Goal: Task Accomplishment & Management: Manage account settings

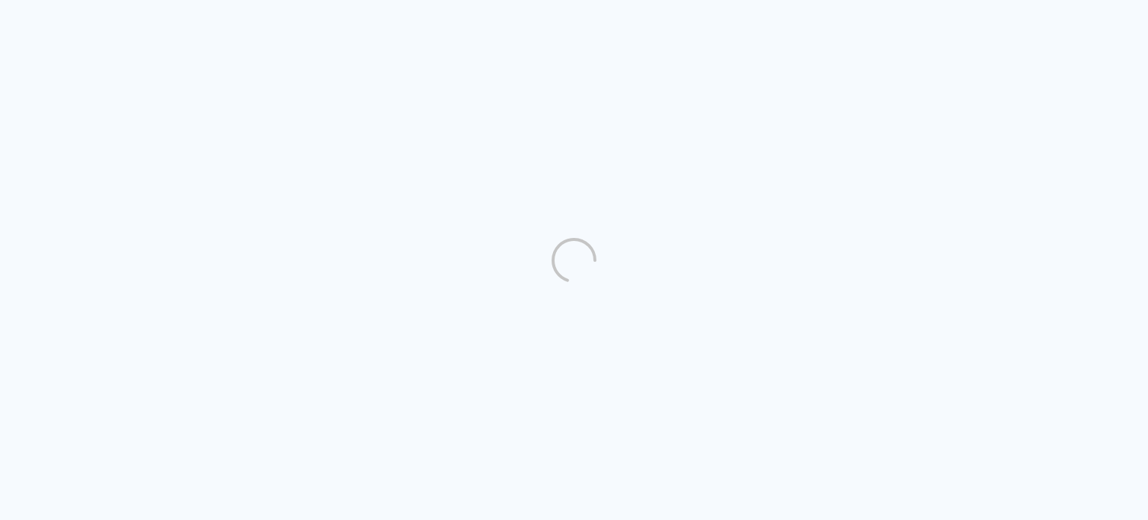
scroll to position [1005, 0]
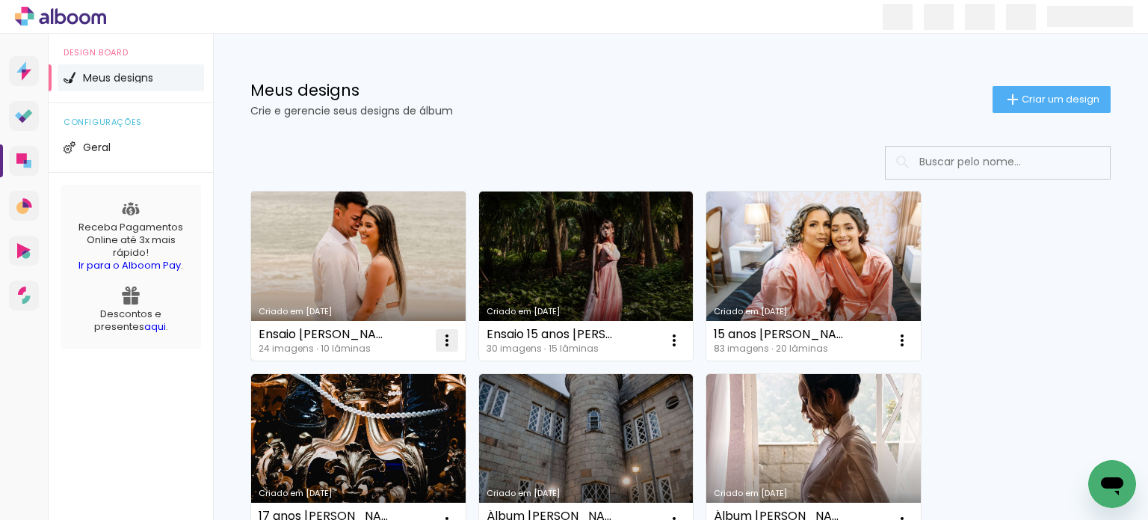
click at [449, 340] on iron-icon at bounding box center [447, 340] width 18 height 18
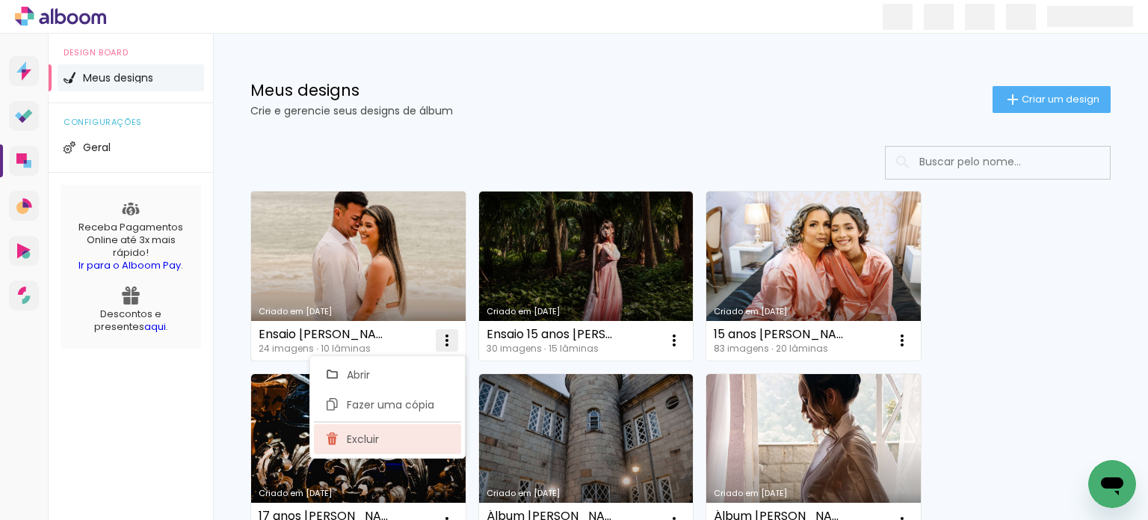
click at [369, 439] on span "Excluir" at bounding box center [363, 439] width 32 height 10
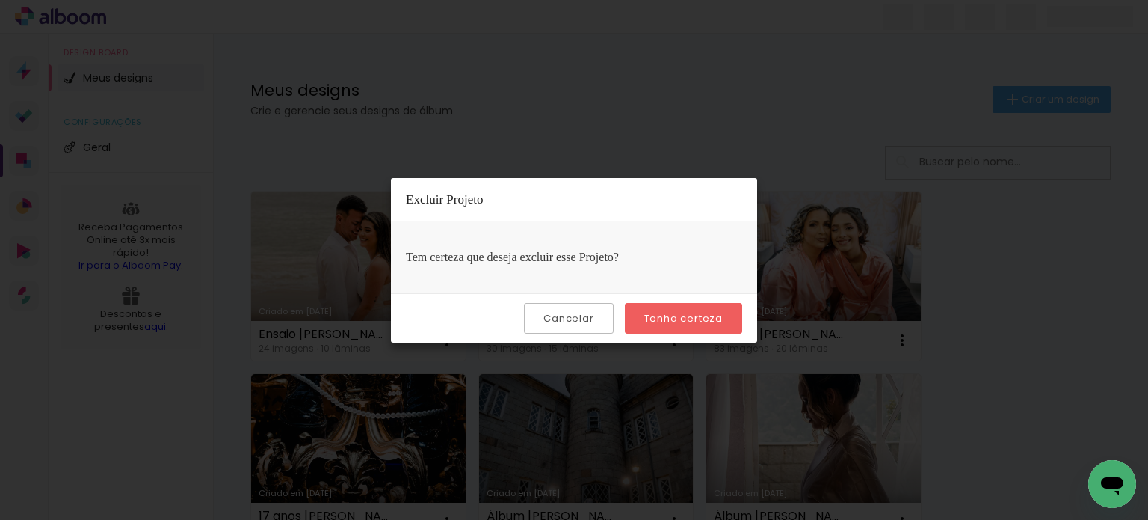
click at [0, 0] on slot "Tenho certeza" at bounding box center [0, 0] width 0 height 0
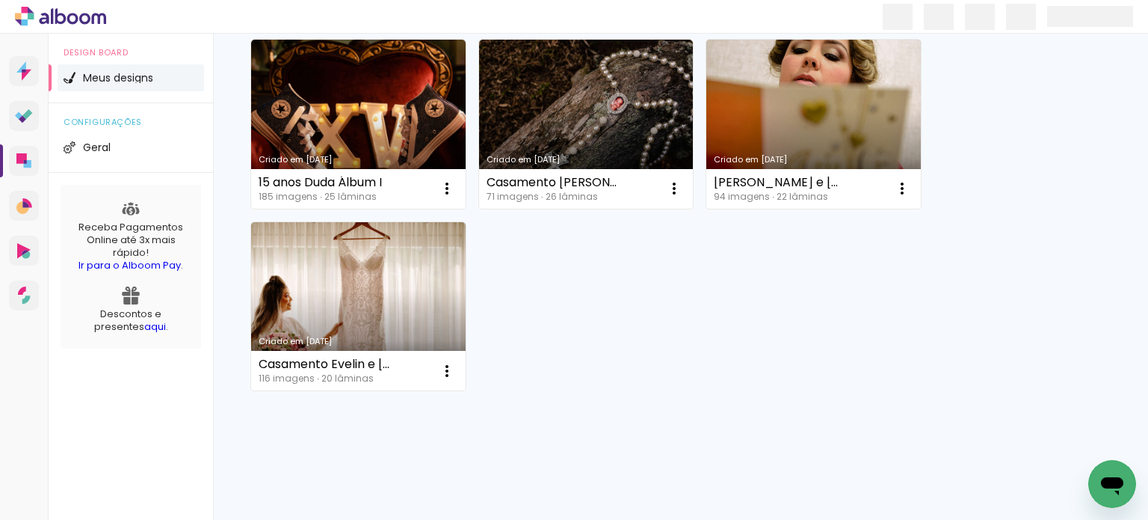
scroll to position [1072, 0]
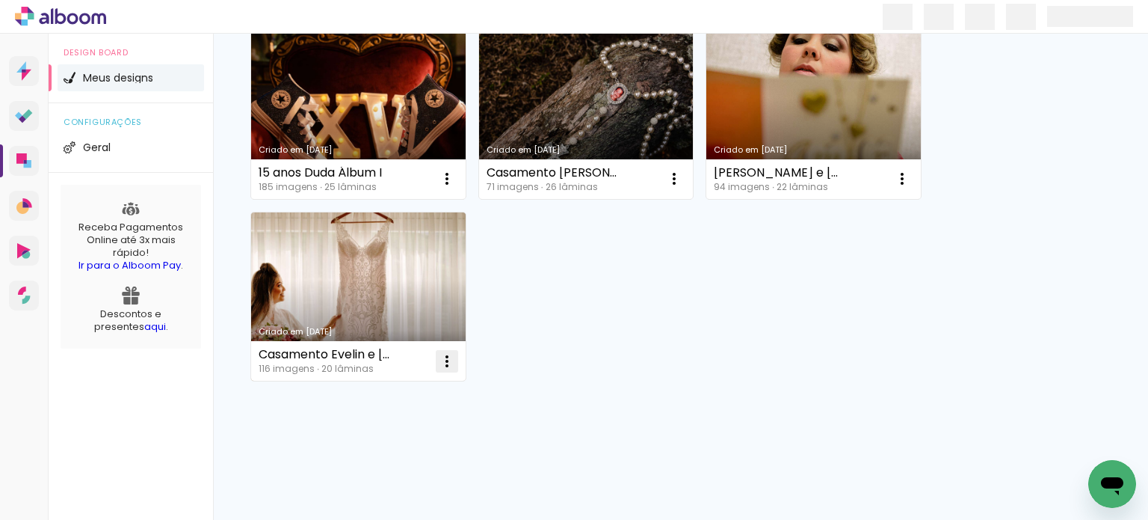
click at [447, 358] on iron-icon at bounding box center [447, 361] width 18 height 18
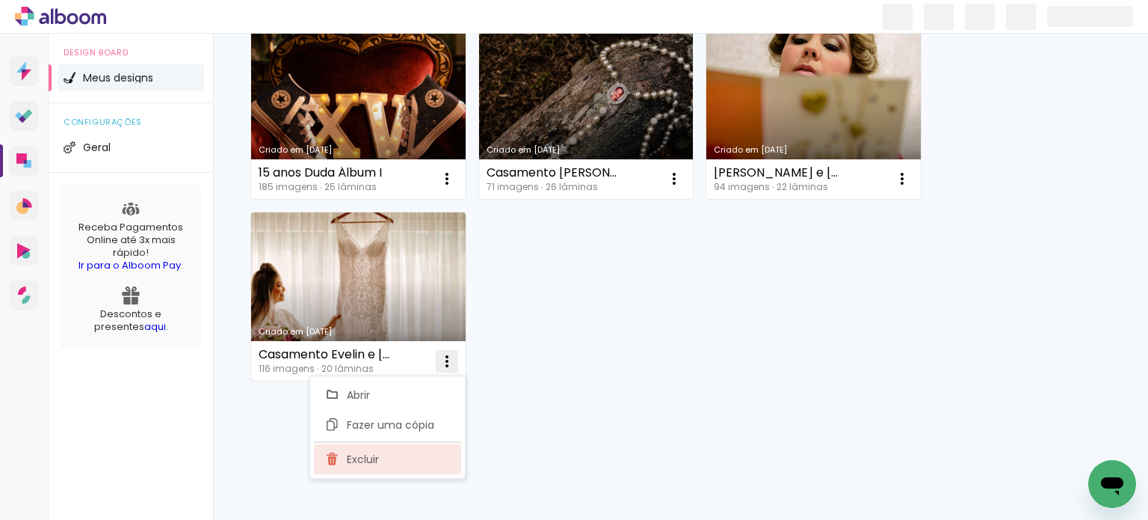
click at [368, 458] on span "Excluir" at bounding box center [363, 459] width 32 height 10
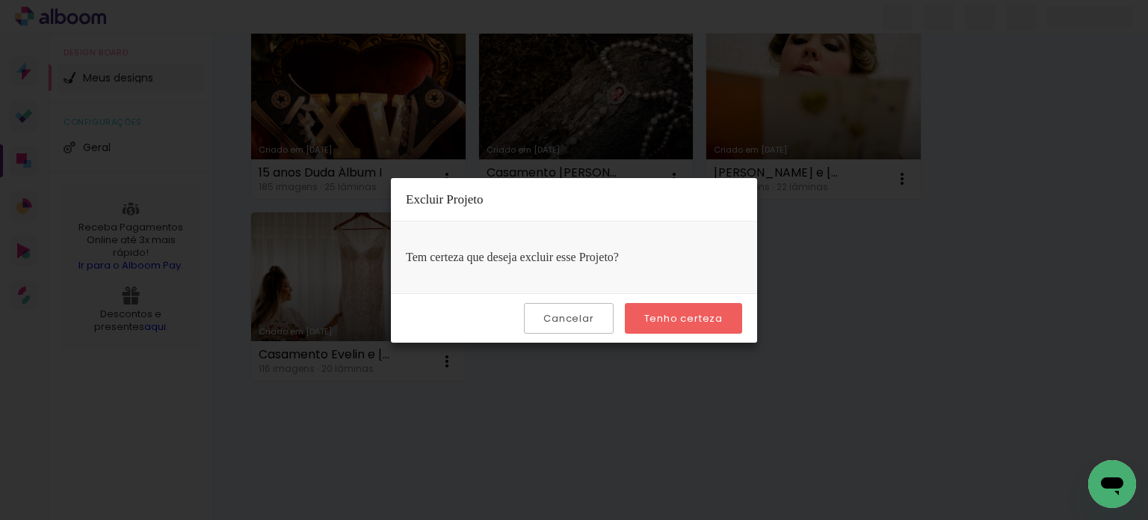
click at [0, 0] on slot "Tenho certeza" at bounding box center [0, 0] width 0 height 0
click at [1020, 325] on iron-overlay-backdrop at bounding box center [574, 260] width 1148 height 520
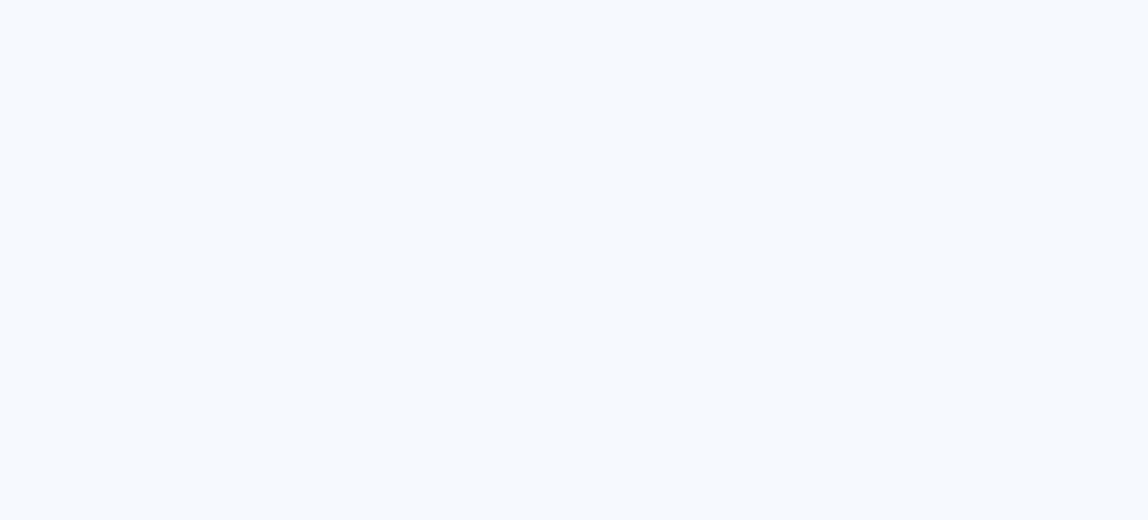
scroll to position [1005, 0]
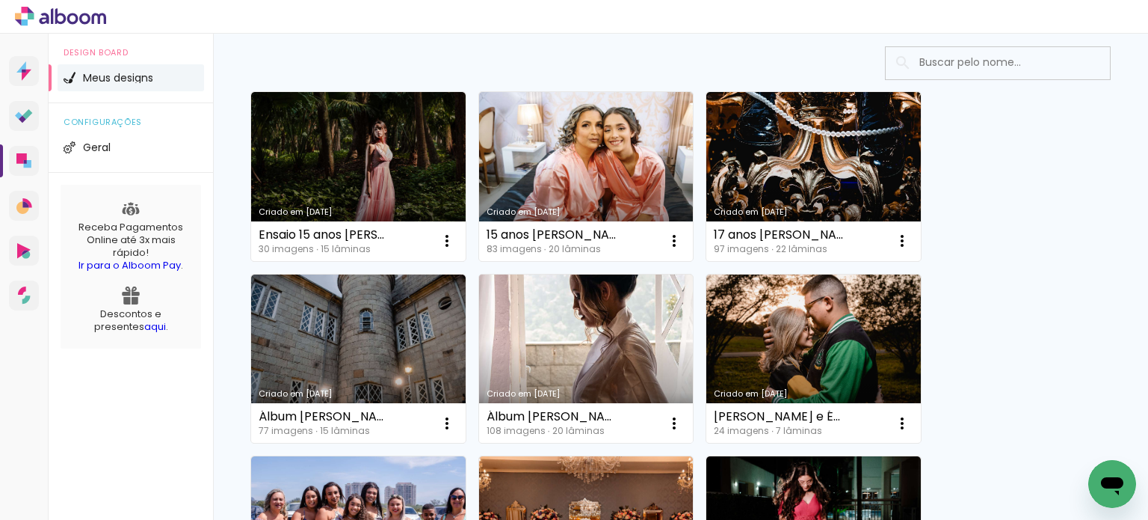
scroll to position [150, 0]
